Goal: Find specific page/section: Find specific page/section

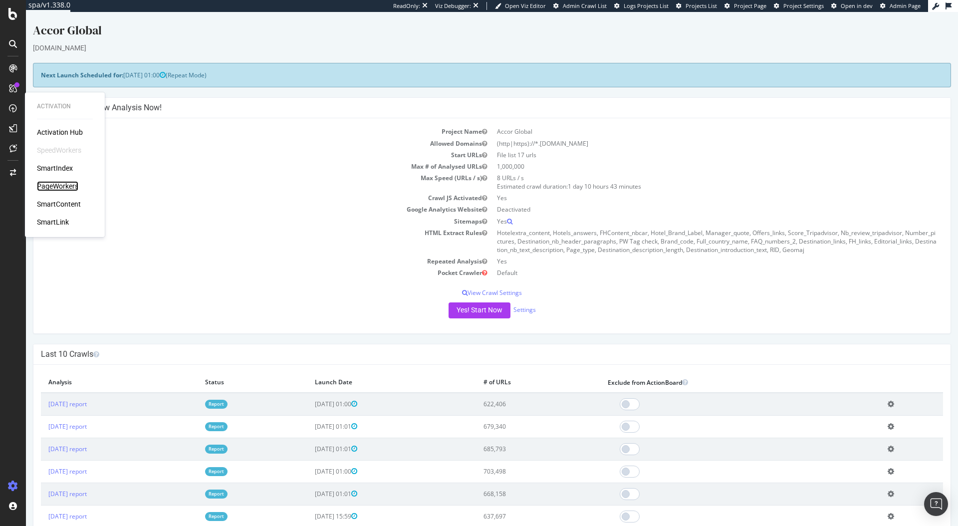
click at [57, 185] on div "PageWorkers" at bounding box center [57, 186] width 41 height 10
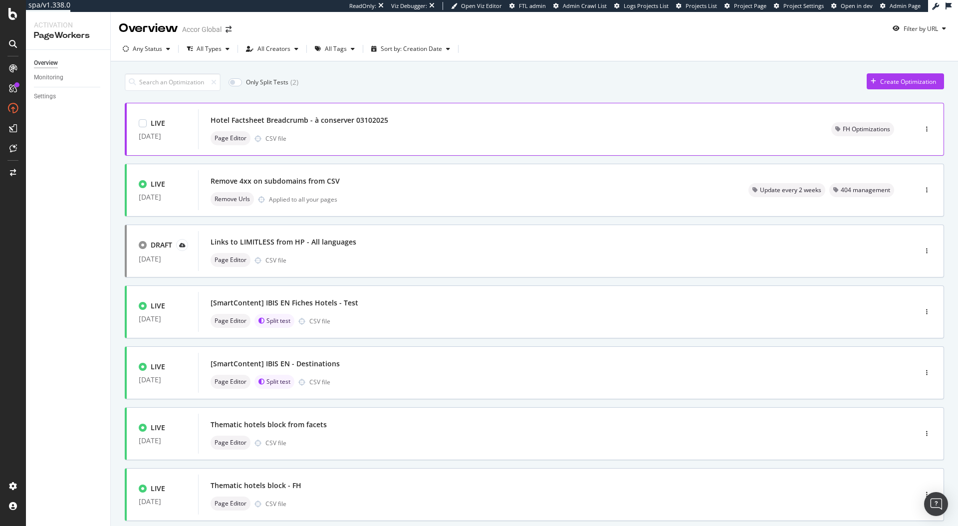
click at [364, 145] on div "Hotel Factsheet Breadcrumb - à conserver 03102025 Page Editor CSV file" at bounding box center [508, 129] width 621 height 40
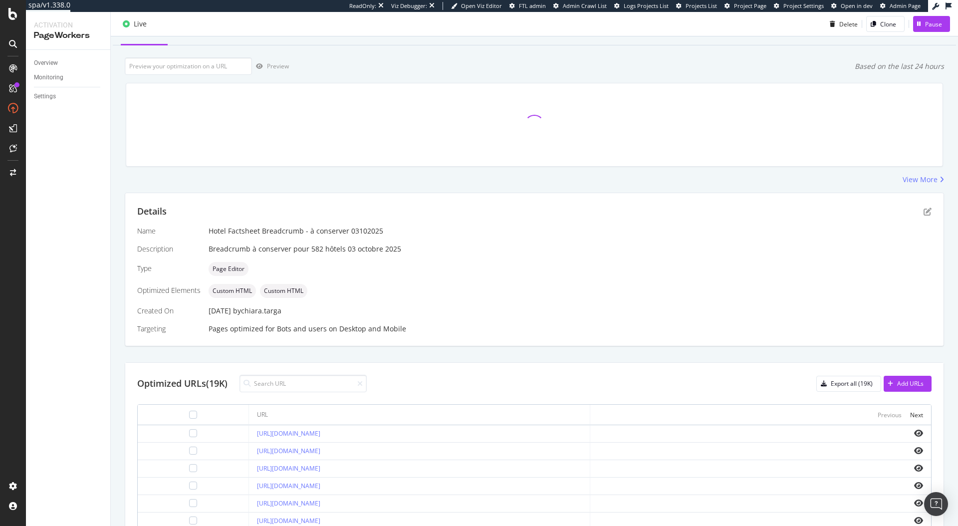
scroll to position [23, 0]
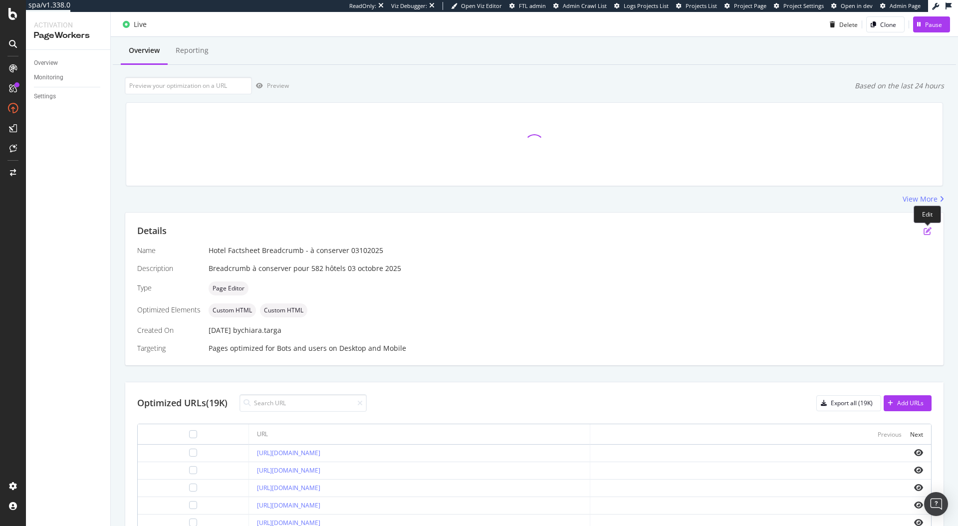
click at [929, 231] on icon "pen-to-square" at bounding box center [927, 231] width 8 height 8
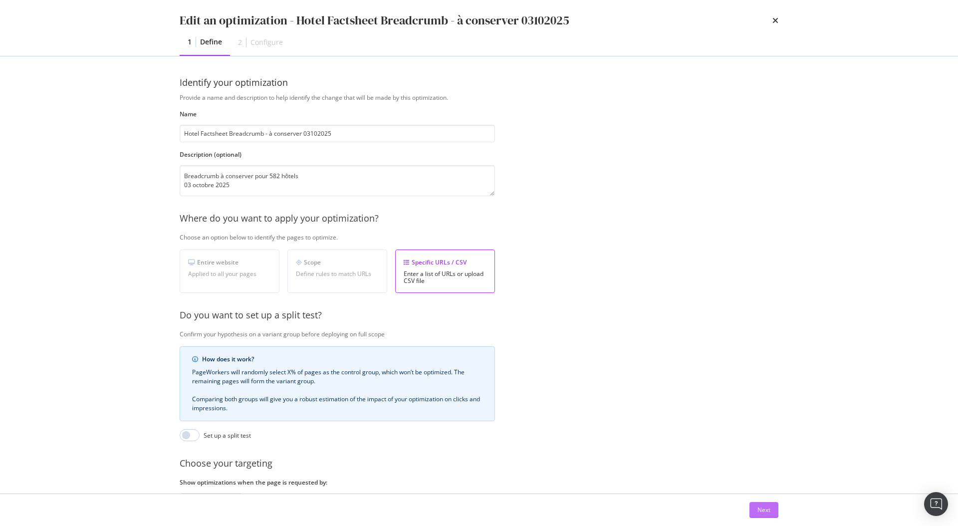
click at [766, 506] on div "Next" at bounding box center [763, 509] width 13 height 8
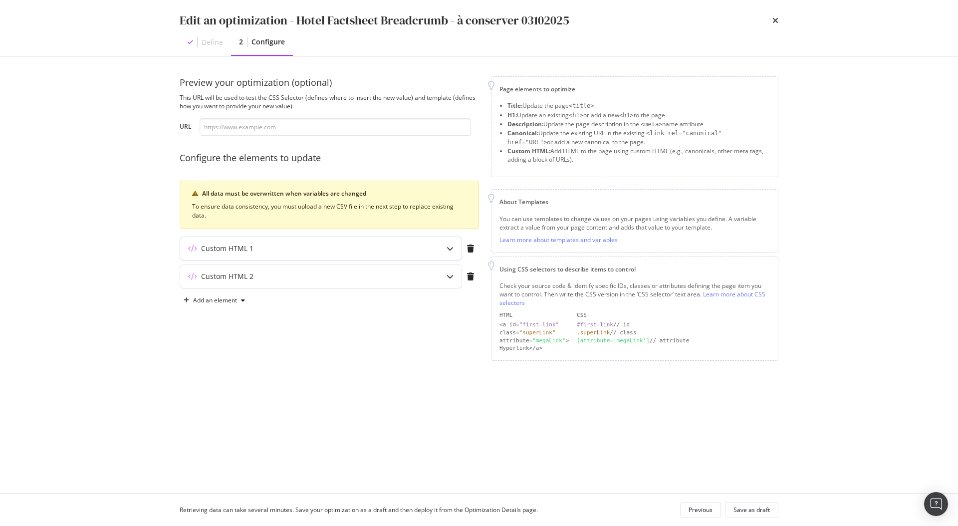
click at [450, 249] on icon "modal" at bounding box center [449, 248] width 7 height 7
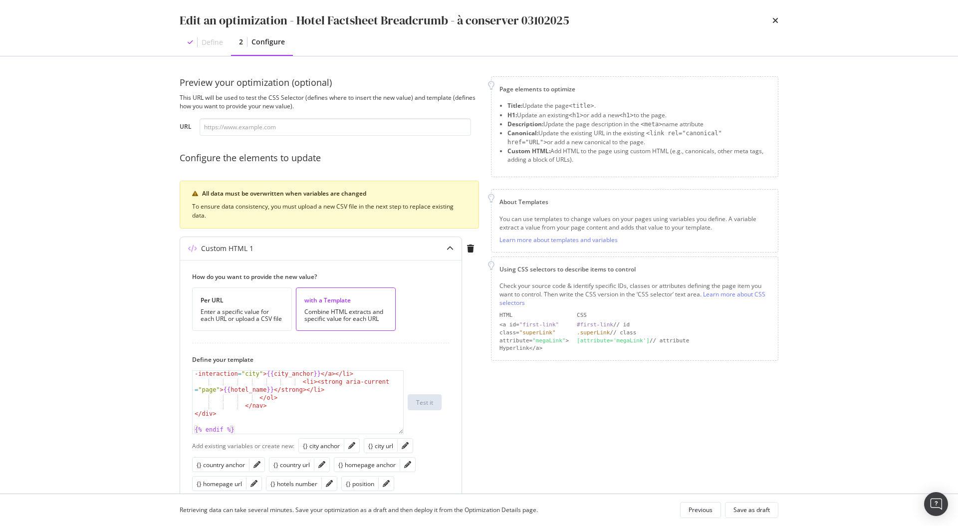
scroll to position [277, 0]
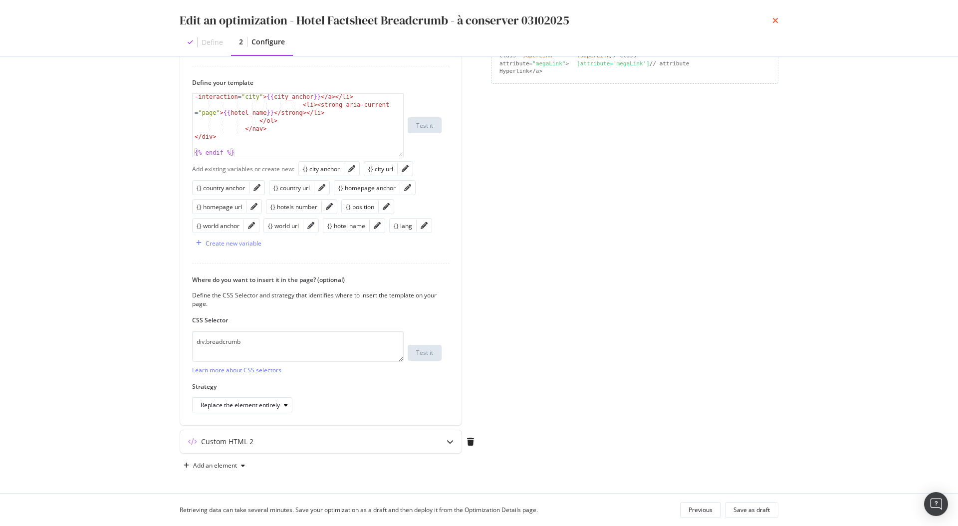
click at [774, 17] on icon "times" at bounding box center [775, 20] width 6 height 8
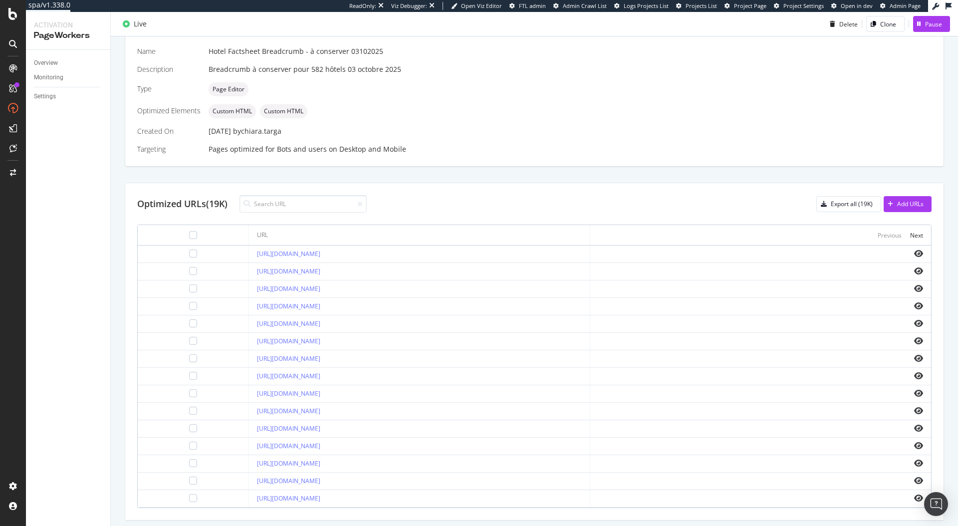
scroll to position [0, 0]
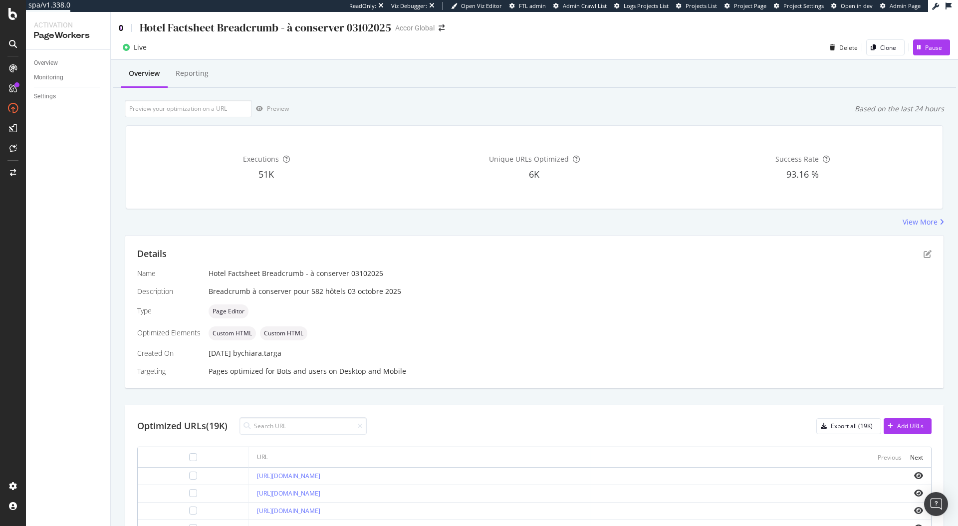
click at [120, 26] on icon at bounding box center [121, 27] width 4 height 7
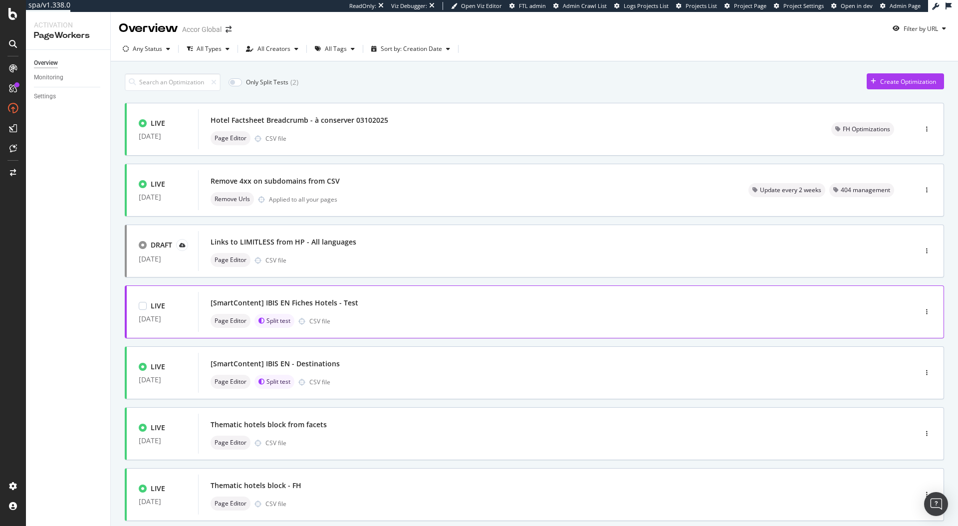
scroll to position [242, 0]
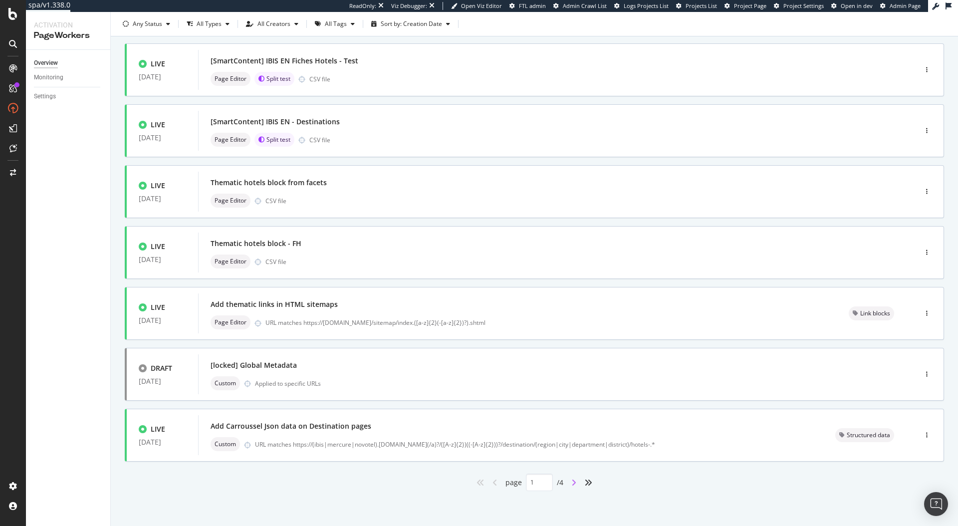
click at [574, 482] on icon "angle-right" at bounding box center [573, 482] width 5 height 8
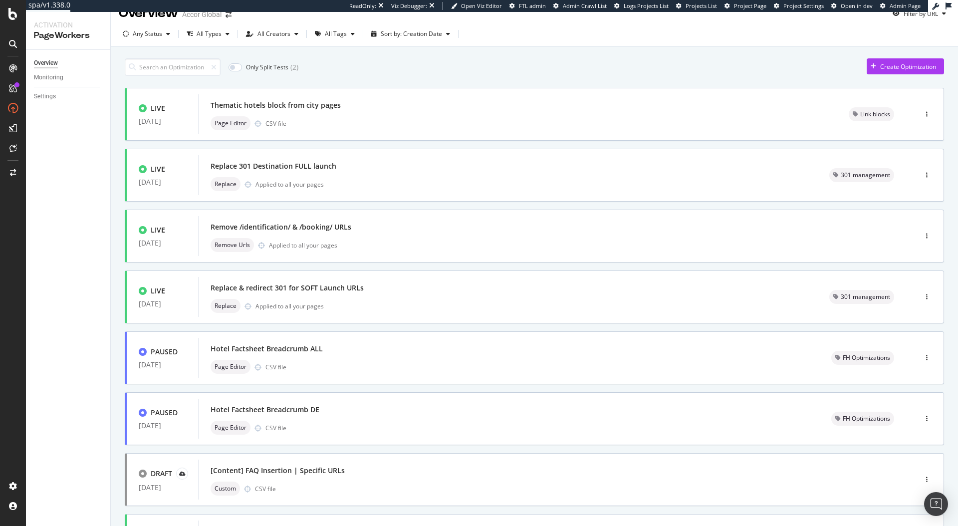
scroll to position [0, 0]
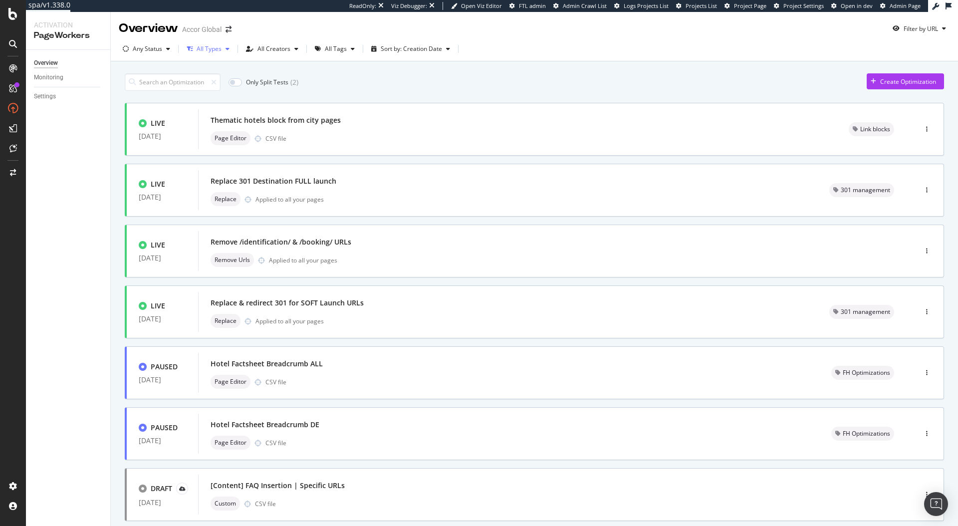
click at [203, 51] on div "All Types" at bounding box center [209, 49] width 25 height 6
click at [213, 80] on div "All Types Custom ( 6 ) Page Editor ( 16 ) Replace ( 5 ) Remove URLs ( 4 ) Nofol…" at bounding box center [221, 110] width 61 height 91
click at [215, 84] on div "Custom" at bounding box center [212, 86] width 21 height 8
type input "1"
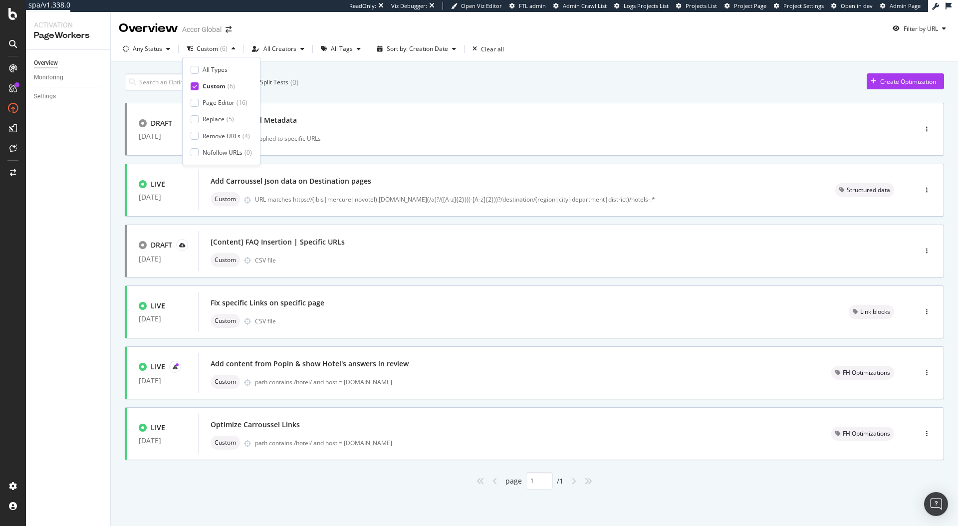
click at [374, 72] on div "Only Split Tests ( 0 ) Create Optimization DRAFT [DATE] [locked] Global Metadat…" at bounding box center [534, 278] width 819 height 421
click at [380, 243] on div "[Content] FAQ Insertion | Specific URLs" at bounding box center [541, 242] width 663 height 14
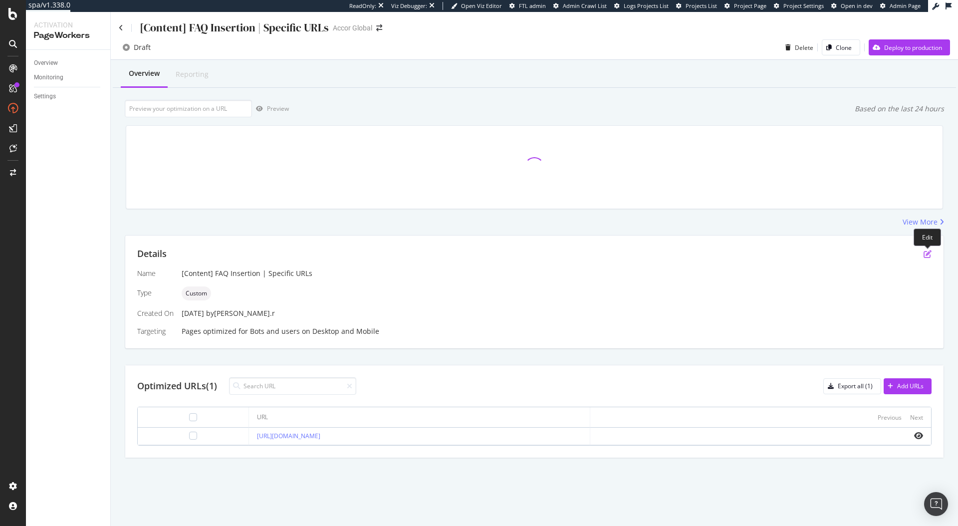
click at [929, 251] on icon "pen-to-square" at bounding box center [927, 254] width 8 height 8
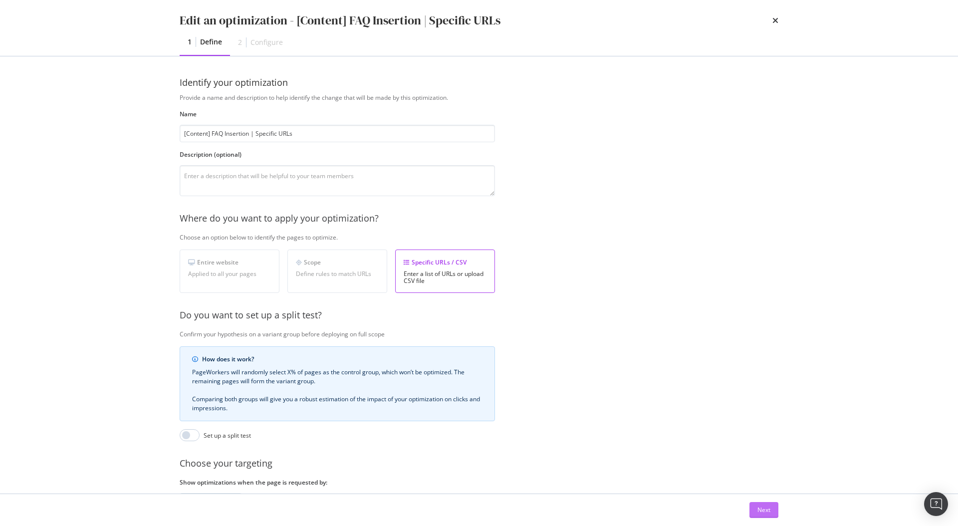
click at [759, 508] on div "Next" at bounding box center [763, 509] width 13 height 8
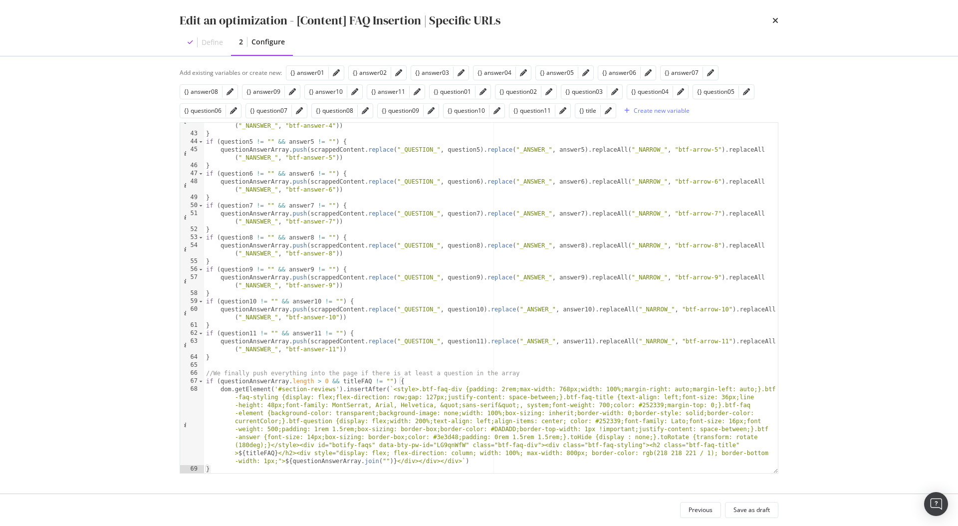
scroll to position [408, 0]
